Goal: Task Accomplishment & Management: Use online tool/utility

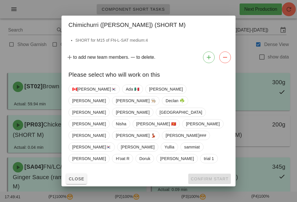
click at [79, 177] on span "Close" at bounding box center [76, 179] width 16 height 5
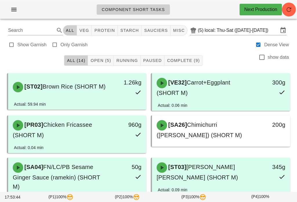
click at [104, 59] on span "Open (5)" at bounding box center [100, 60] width 21 height 5
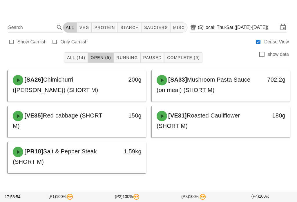
scroll to position [7, 0]
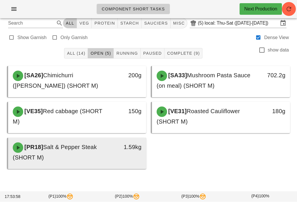
click at [99, 153] on div "[PR18] Salt & Pepper Steak (SHORT M)" at bounding box center [60, 152] width 102 height 27
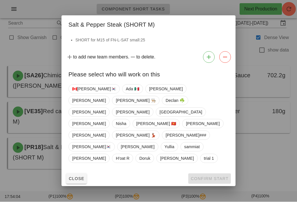
click at [79, 177] on span "Close" at bounding box center [76, 179] width 16 height 5
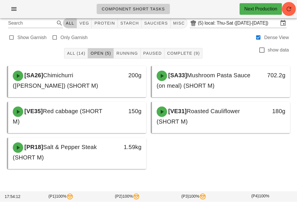
click at [293, 10] on span "button" at bounding box center [289, 9] width 14 height 7
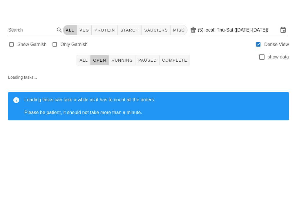
scroll to position [9, 0]
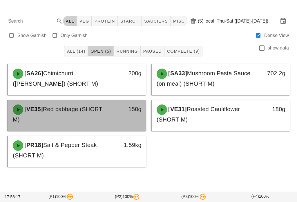
click at [108, 111] on div "[VE35] Red cabbage (SHORT M)" at bounding box center [60, 114] width 102 height 27
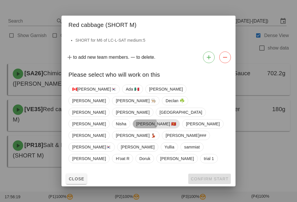
click at [176, 120] on span "[PERSON_NAME] 🇻🇳" at bounding box center [156, 124] width 40 height 9
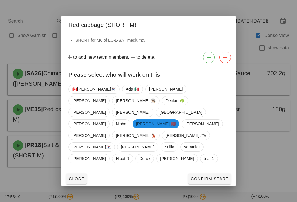
click at [202, 177] on span "Confirm Start" at bounding box center [209, 179] width 38 height 5
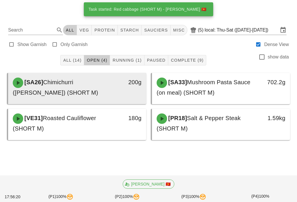
click at [98, 79] on span "Chimichurri ([PERSON_NAME]) (SHORT M)" at bounding box center [55, 87] width 85 height 17
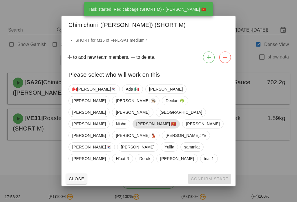
click at [176, 120] on span "[PERSON_NAME] 🇻🇳" at bounding box center [156, 124] width 40 height 9
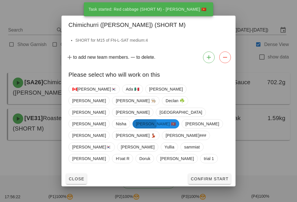
click at [210, 177] on span "Confirm Start" at bounding box center [209, 179] width 38 height 5
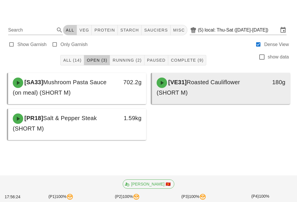
click at [213, 83] on div "[VE31] Roasted Cauliflower (SHORT M)" at bounding box center [204, 87] width 102 height 27
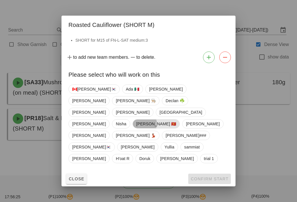
click at [176, 122] on span "[PERSON_NAME] 🇻🇳" at bounding box center [156, 124] width 40 height 9
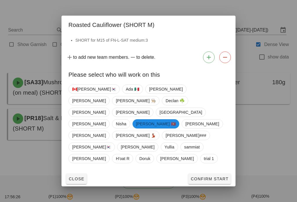
click at [211, 177] on span "Confirm Start" at bounding box center [209, 179] width 38 height 5
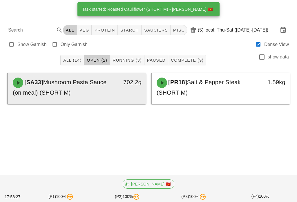
click at [124, 81] on div "702.2g" at bounding box center [128, 87] width 34 height 27
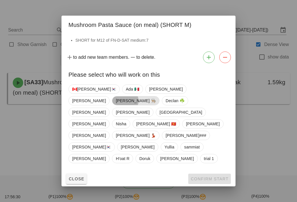
click at [156, 105] on span "[PERSON_NAME] 👨🏼‍🍳" at bounding box center [136, 101] width 40 height 9
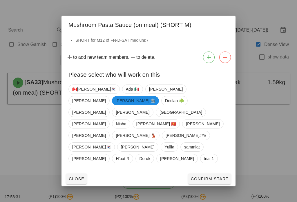
click at [203, 177] on span "Confirm Start" at bounding box center [209, 179] width 38 height 5
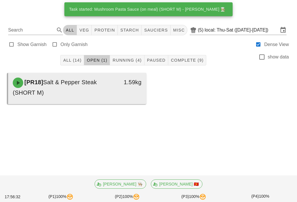
click at [110, 91] on div "[PR18] Salt & Pepper Steak (SHORT M)" at bounding box center [60, 87] width 102 height 27
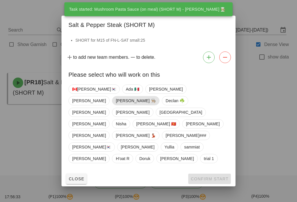
click at [156, 105] on span "[PERSON_NAME] 👨🏼‍🍳" at bounding box center [136, 101] width 40 height 9
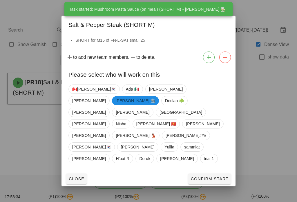
click at [208, 177] on span "Confirm Start" at bounding box center [209, 179] width 38 height 5
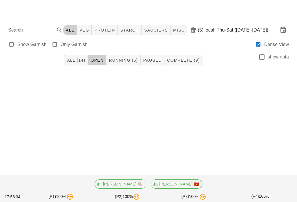
click at [124, 58] on span "Running (5)" at bounding box center [122, 60] width 29 height 5
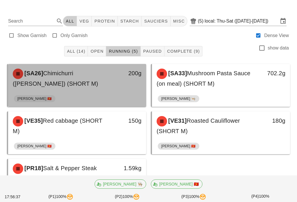
click at [113, 93] on div "[SA26] Chimichurri ([PERSON_NAME]) (SHORT M) 200g" at bounding box center [77, 78] width 138 height 29
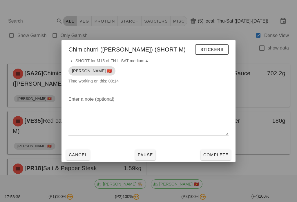
click at [213, 156] on span "Complete" at bounding box center [216, 155] width 26 height 5
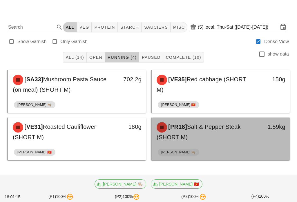
click at [220, 132] on div "[PR18] Salt & Pepper Steak (SHORT M)" at bounding box center [204, 132] width 102 height 27
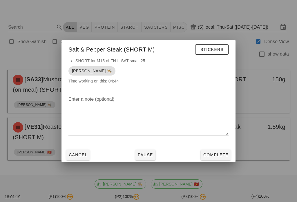
click at [82, 157] on span "Cancel" at bounding box center [77, 155] width 19 height 5
